Goal: Task Accomplishment & Management: Manage account settings

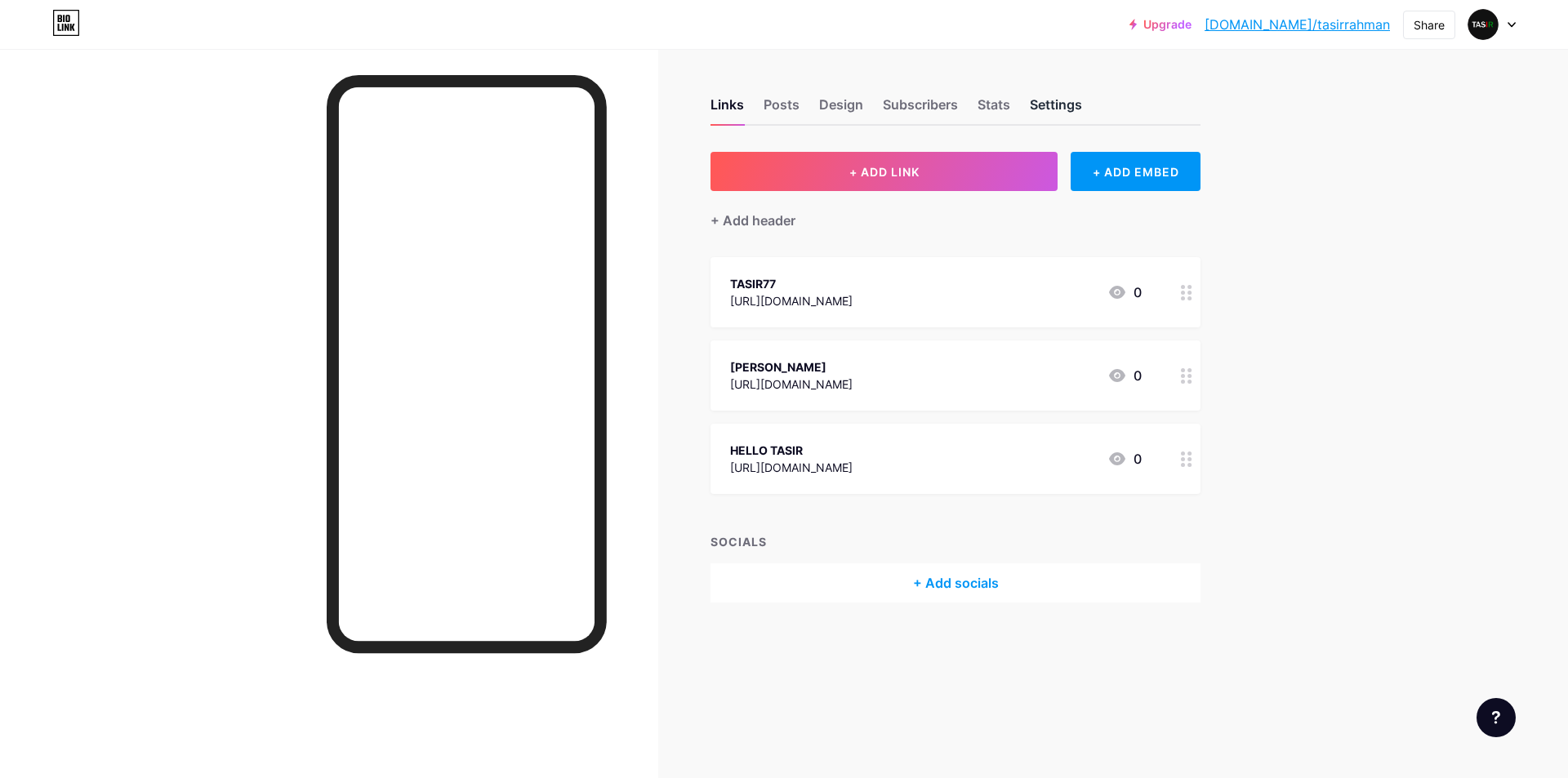
click at [1049, 106] on div "Settings" at bounding box center [1056, 109] width 52 height 29
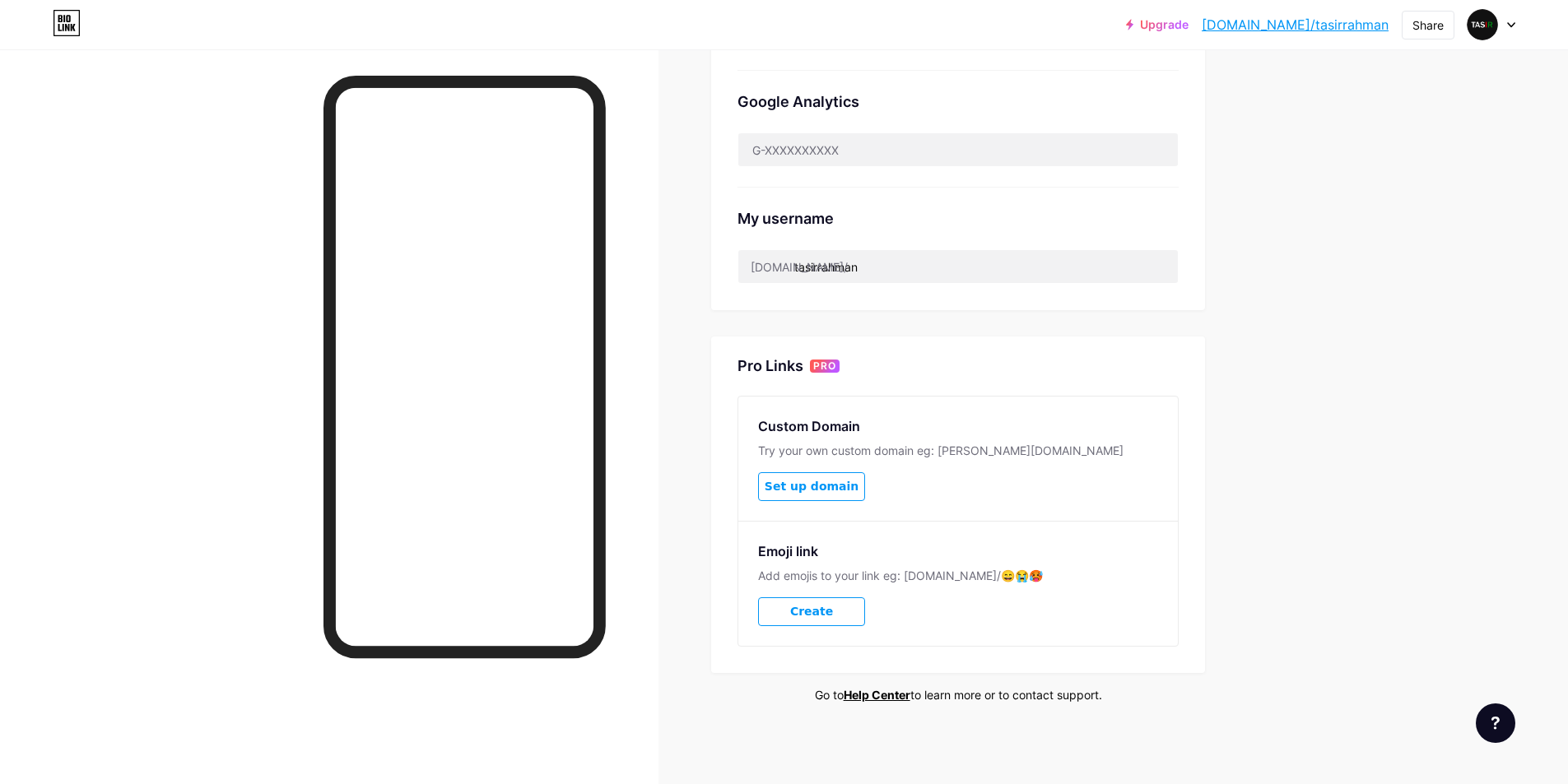
scroll to position [186, 0]
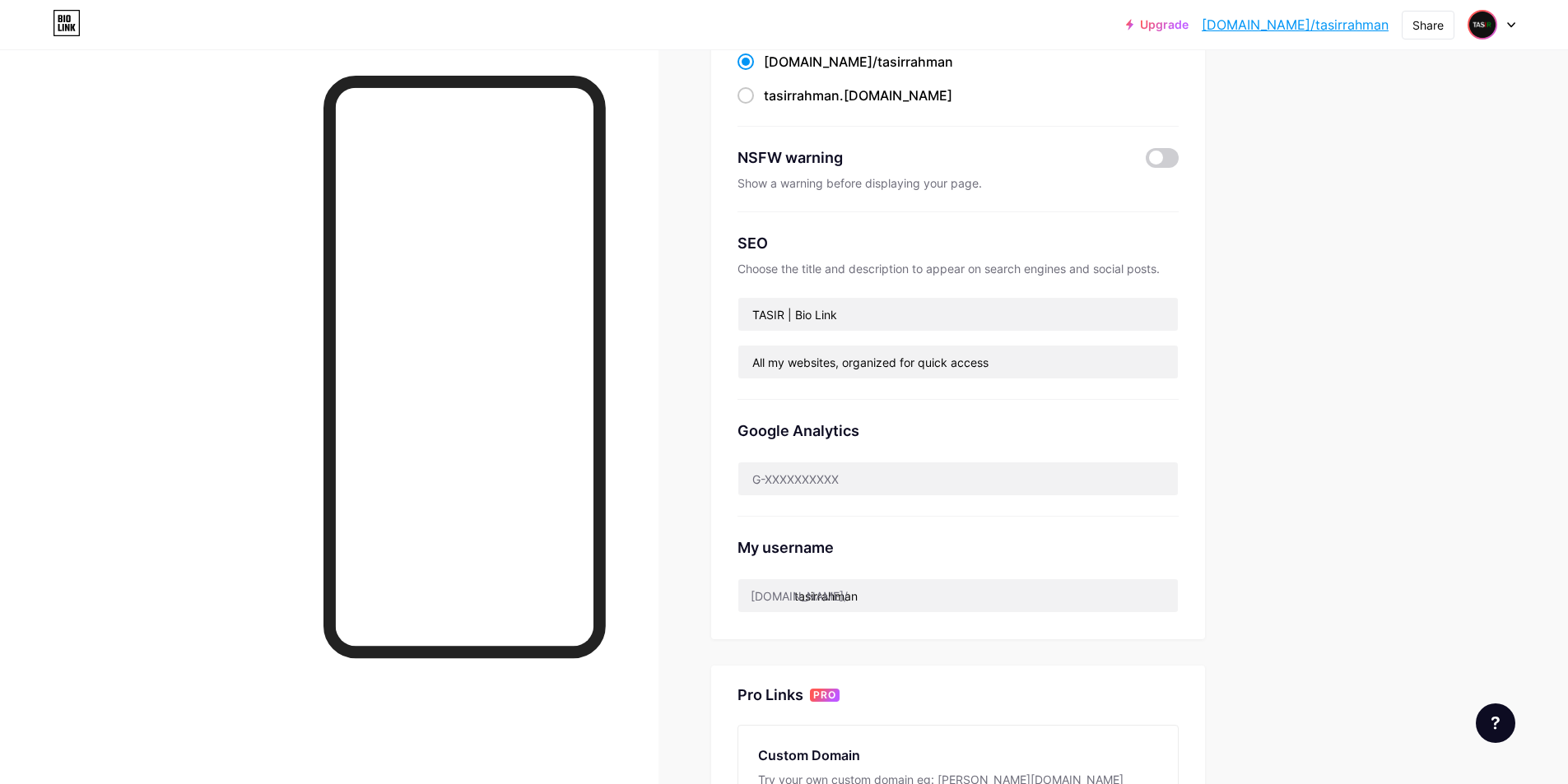
click at [1485, 36] on img at bounding box center [1482, 25] width 27 height 27
click at [1368, 189] on link "Account settings" at bounding box center [1412, 187] width 204 height 44
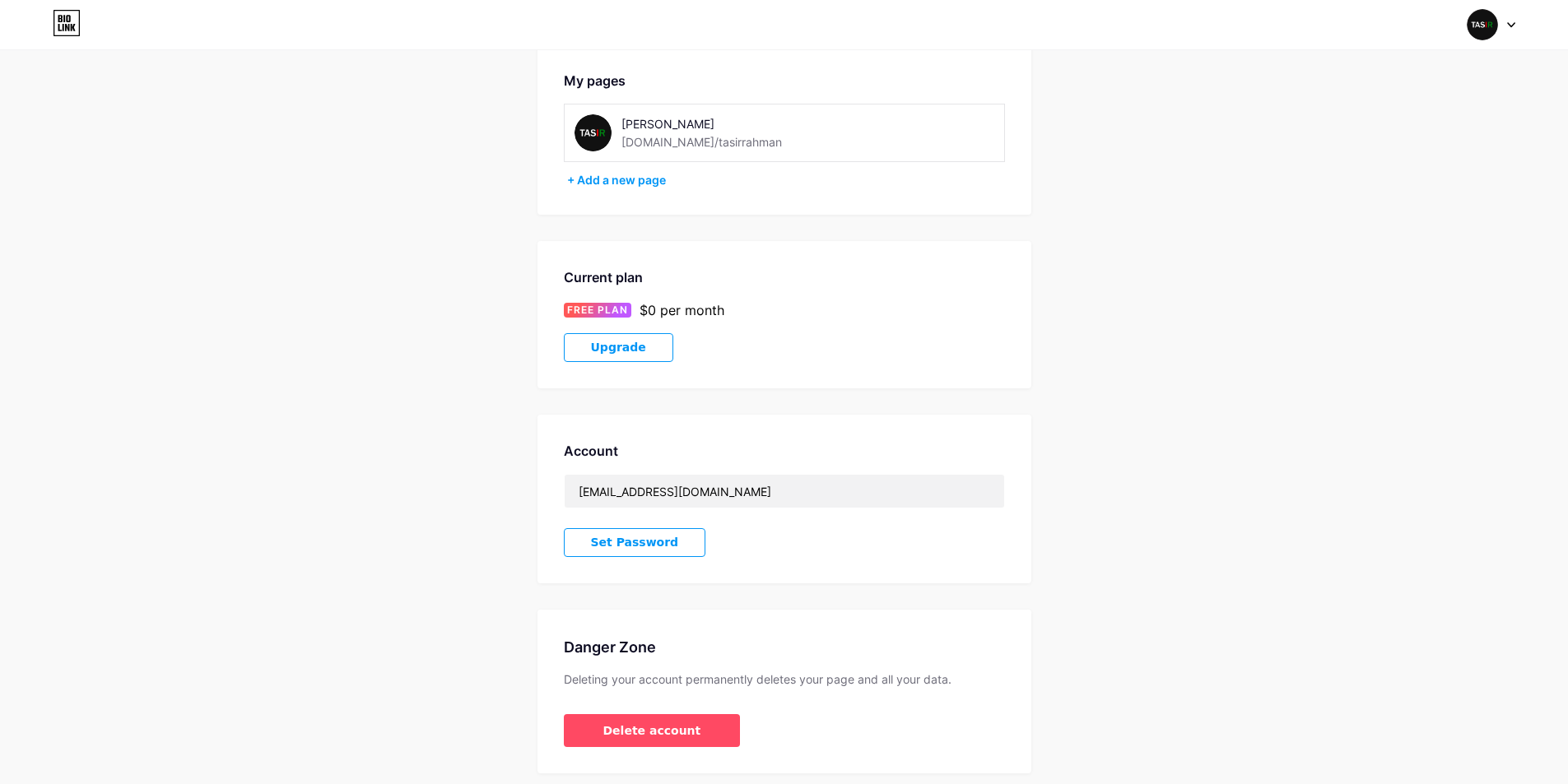
scroll to position [136, 0]
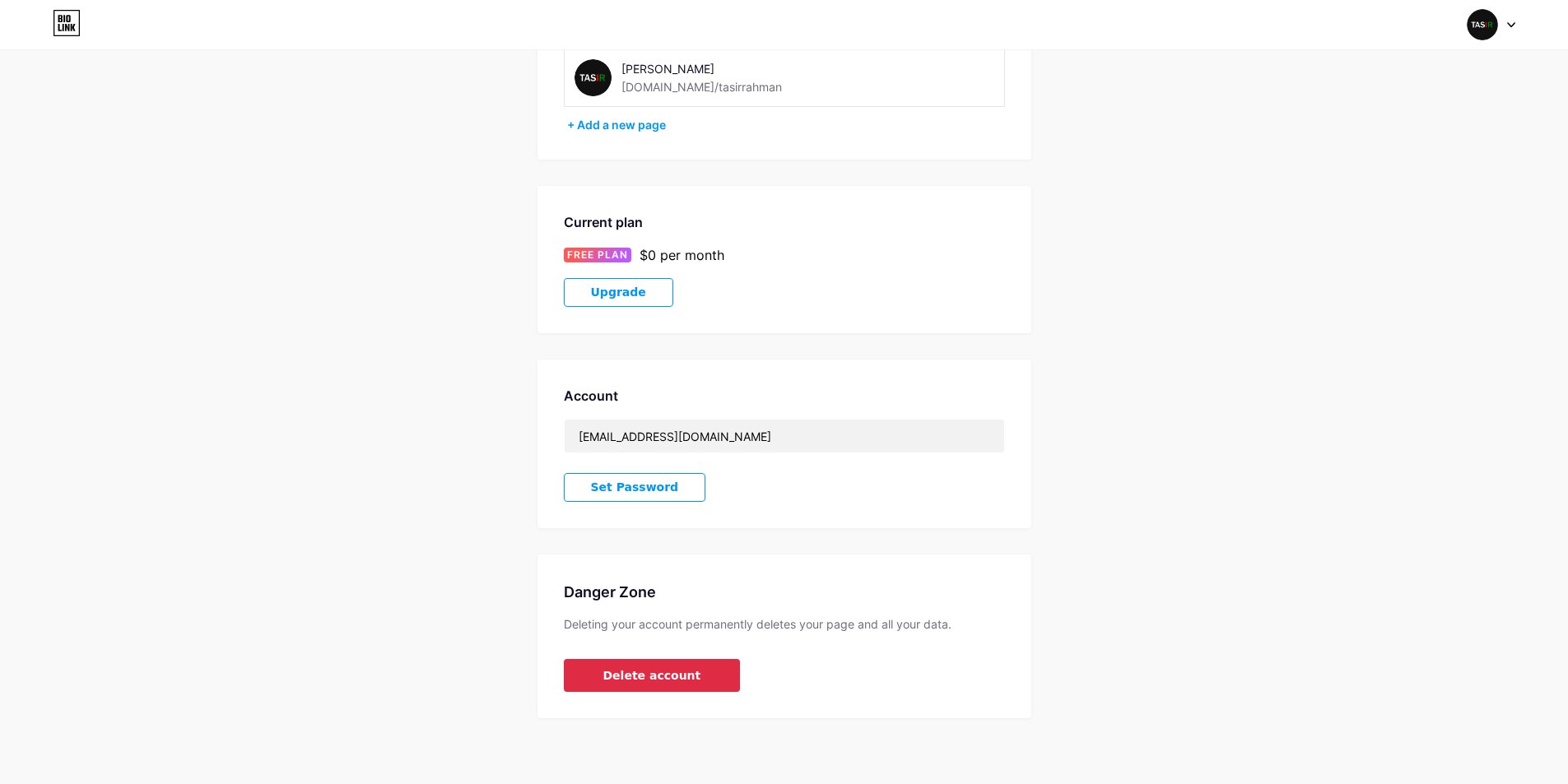
click at [588, 665] on button "Delete account" at bounding box center [652, 676] width 177 height 33
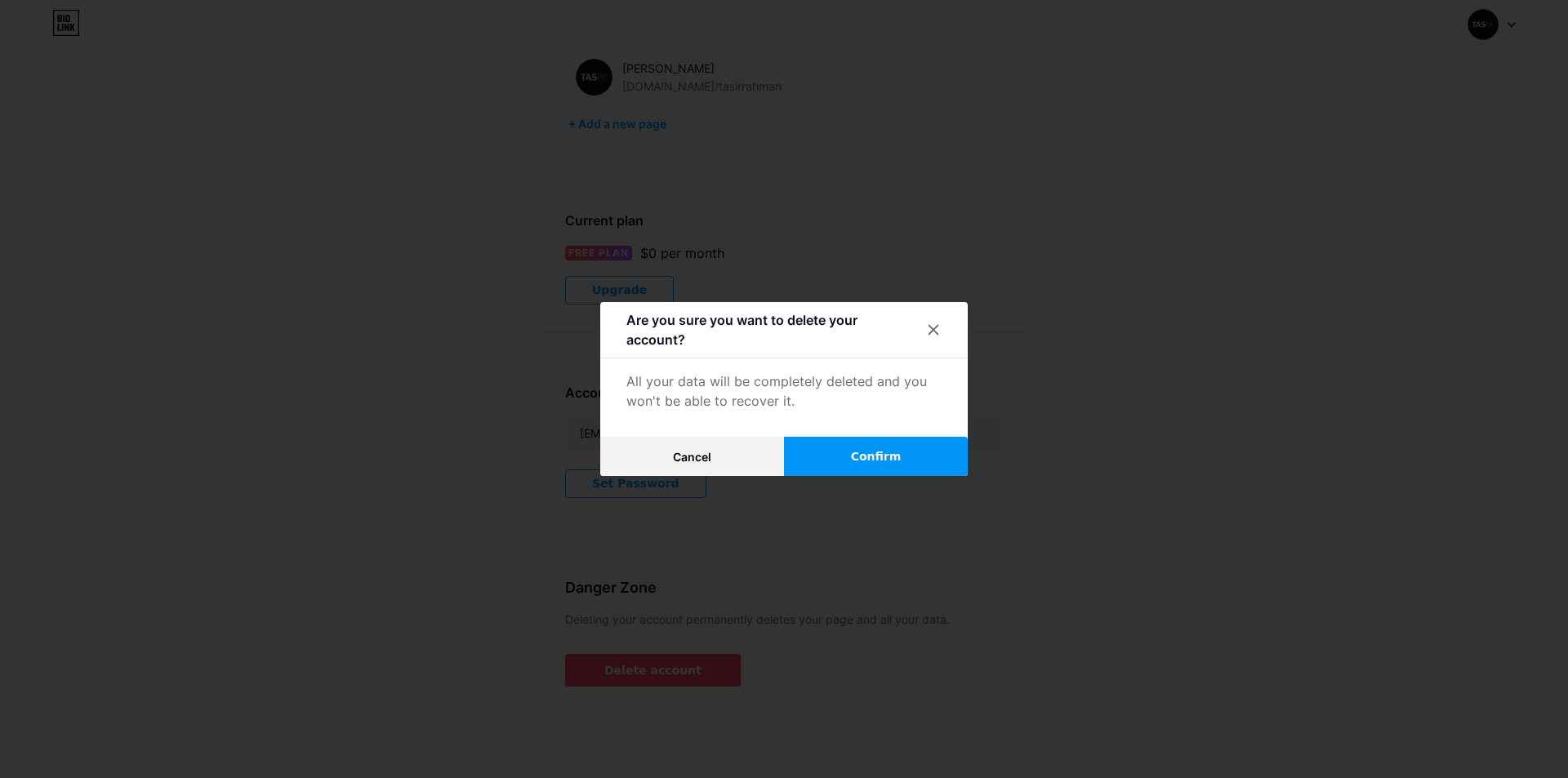
click at [829, 450] on button "Confirm" at bounding box center [876, 456] width 184 height 39
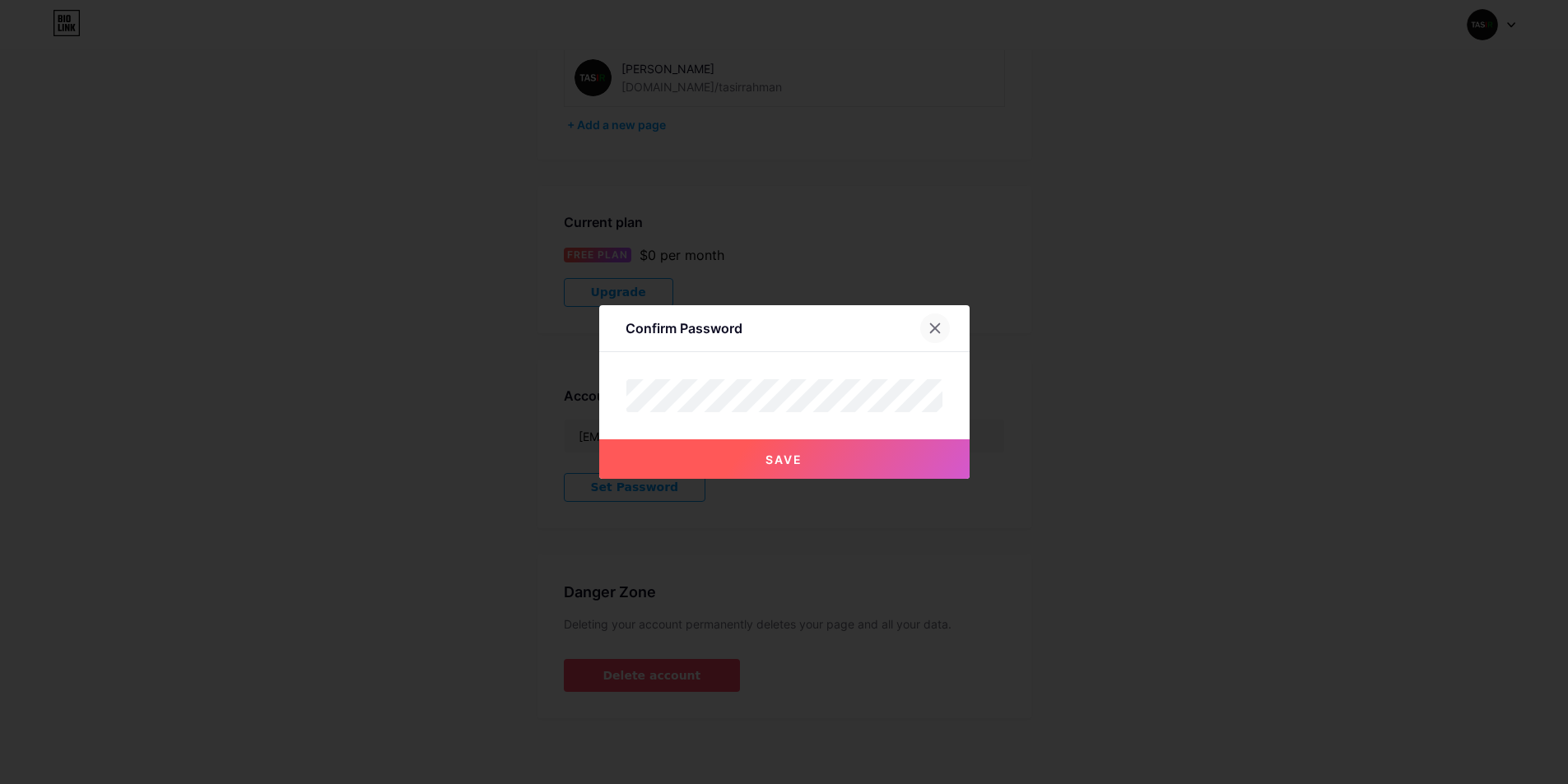
click at [948, 329] on div at bounding box center [935, 328] width 29 height 29
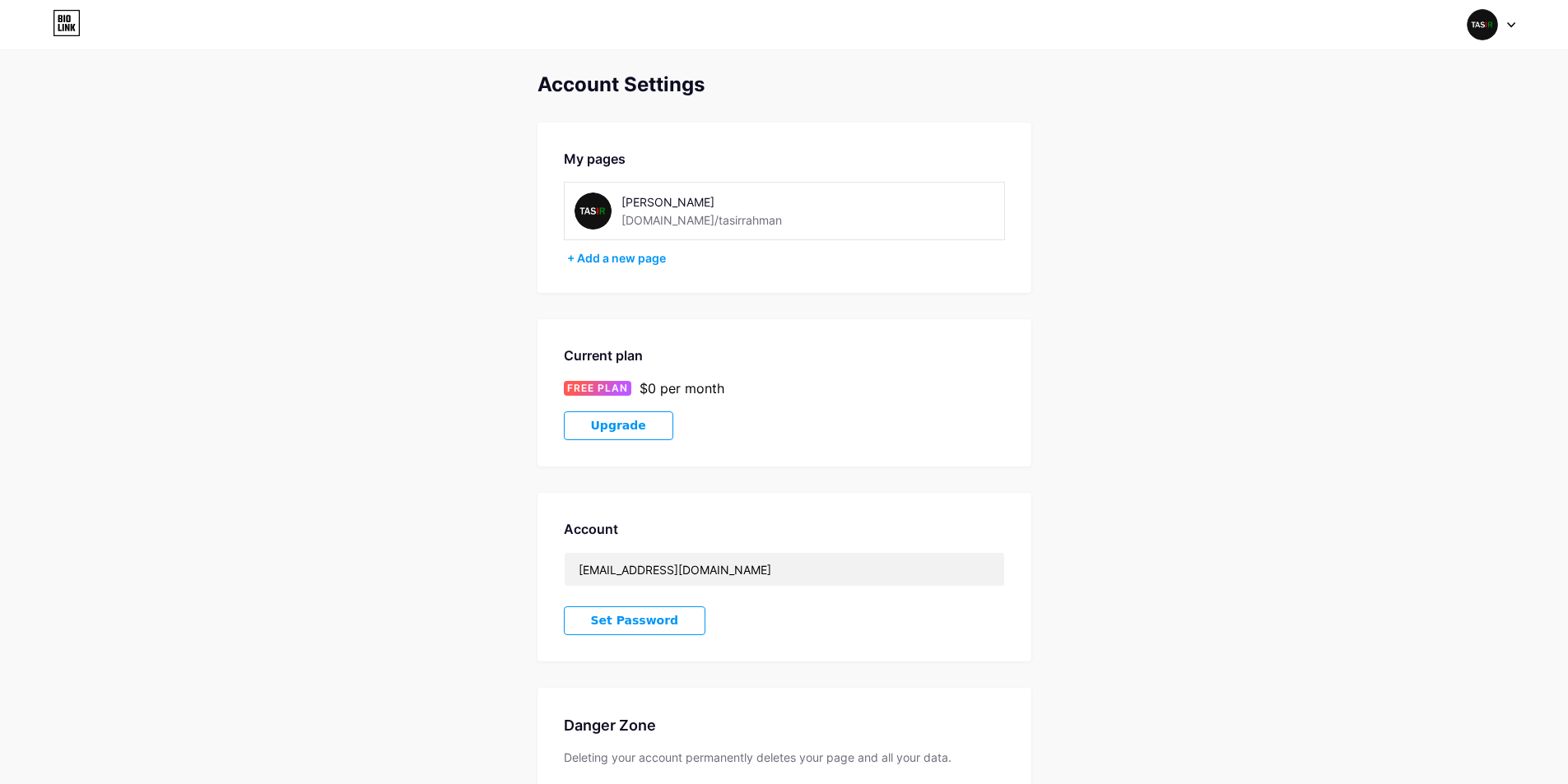
scroll to position [0, 0]
